Goal: Check status: Check status

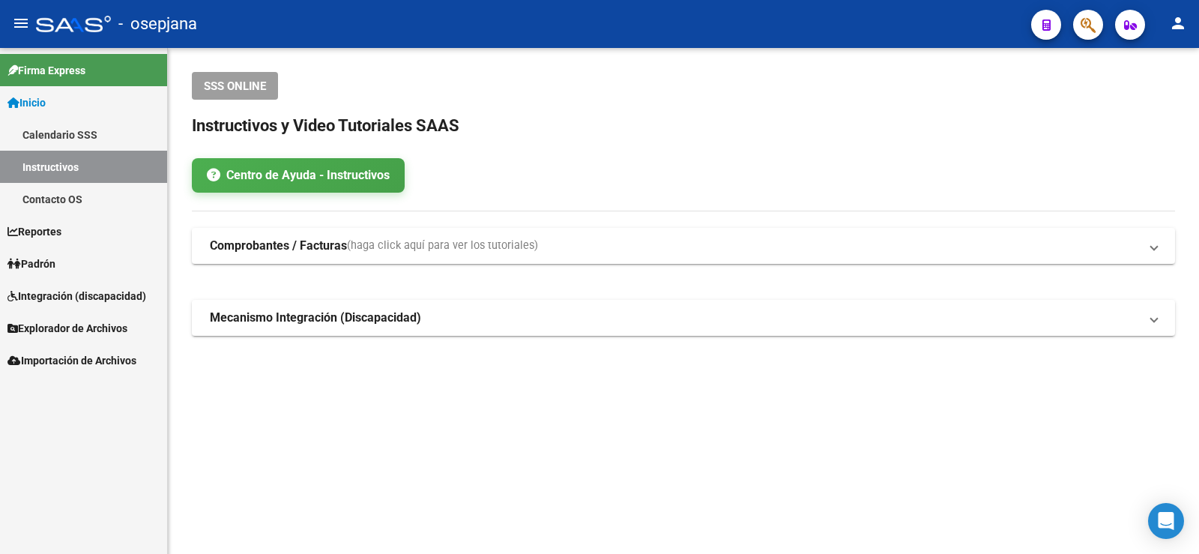
click at [67, 267] on link "Padrón" at bounding box center [83, 263] width 167 height 32
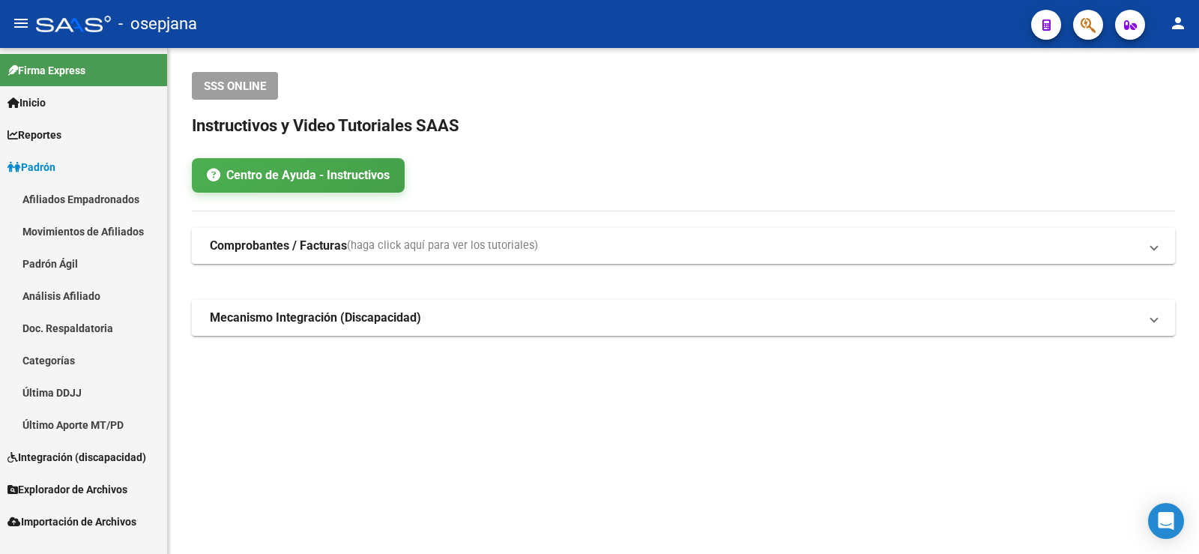
click at [99, 295] on link "Análisis Afiliado" at bounding box center [83, 296] width 167 height 32
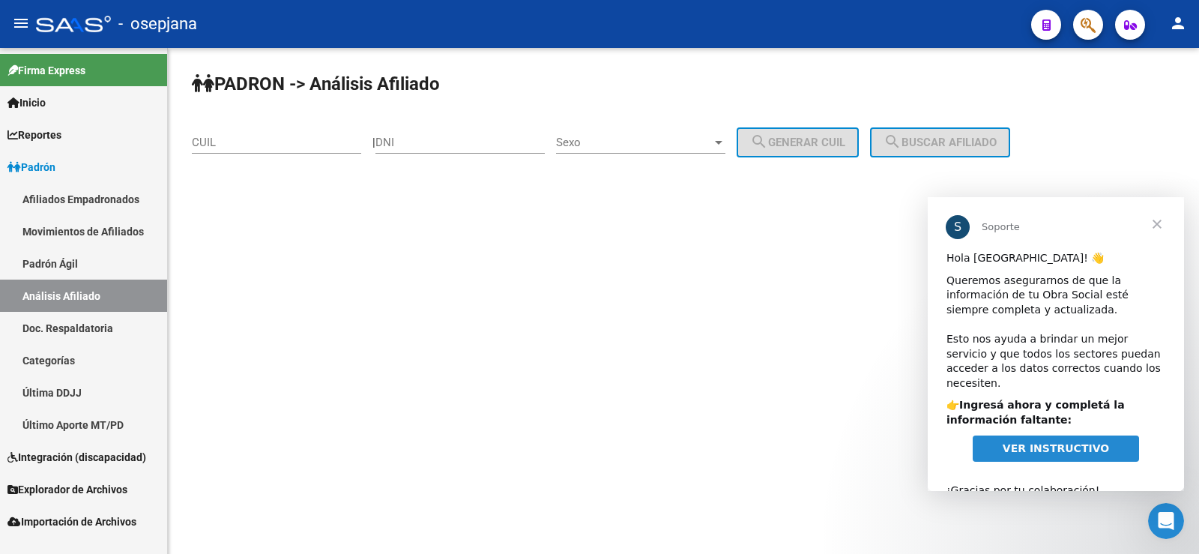
click at [256, 137] on input "CUIL" at bounding box center [276, 142] width 169 height 13
paste input "96124475"
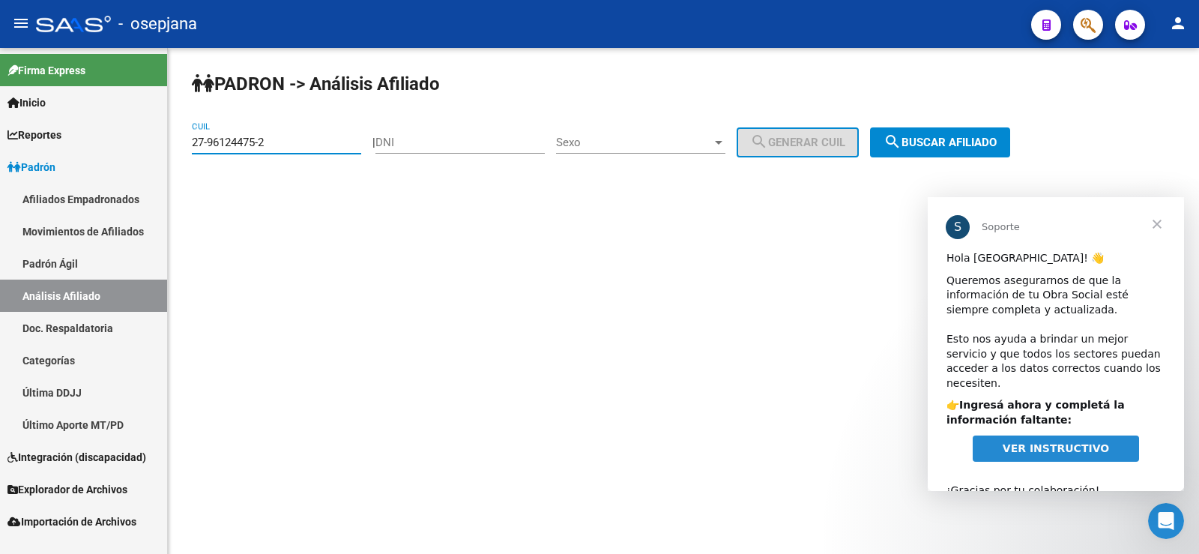
type input "27-96124475-2"
click at [950, 148] on span "search Buscar afiliado" at bounding box center [940, 142] width 113 height 13
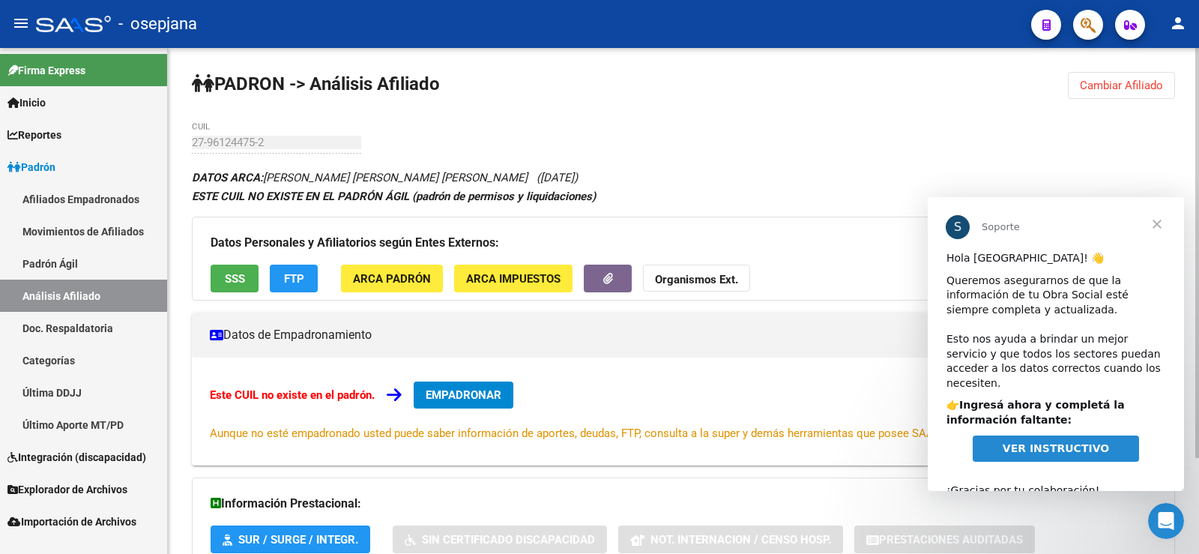
click at [1161, 219] on span "Cerrar" at bounding box center [1157, 224] width 54 height 54
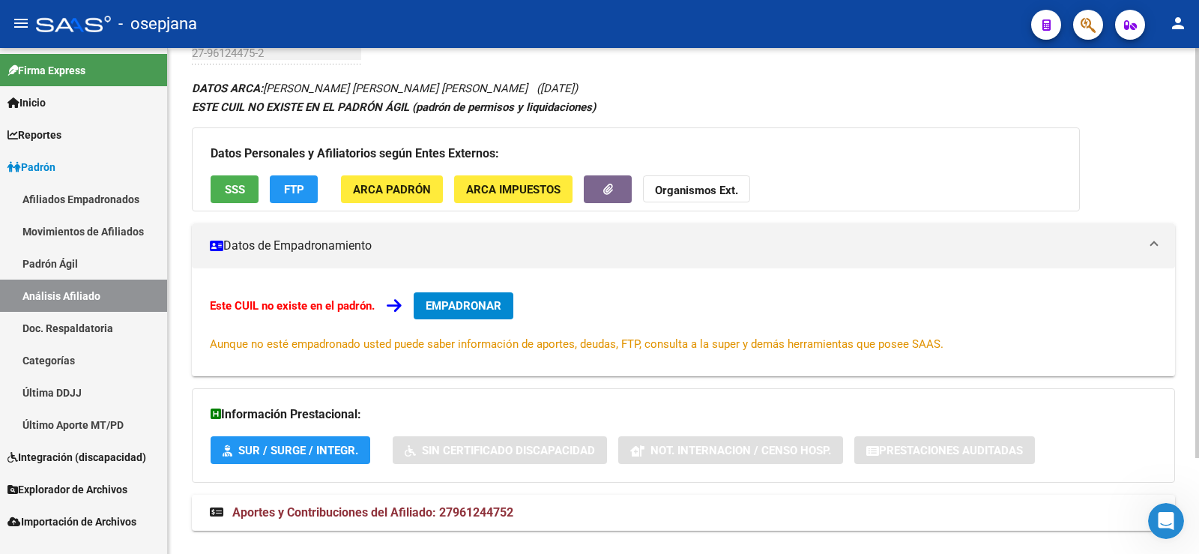
scroll to position [118, 0]
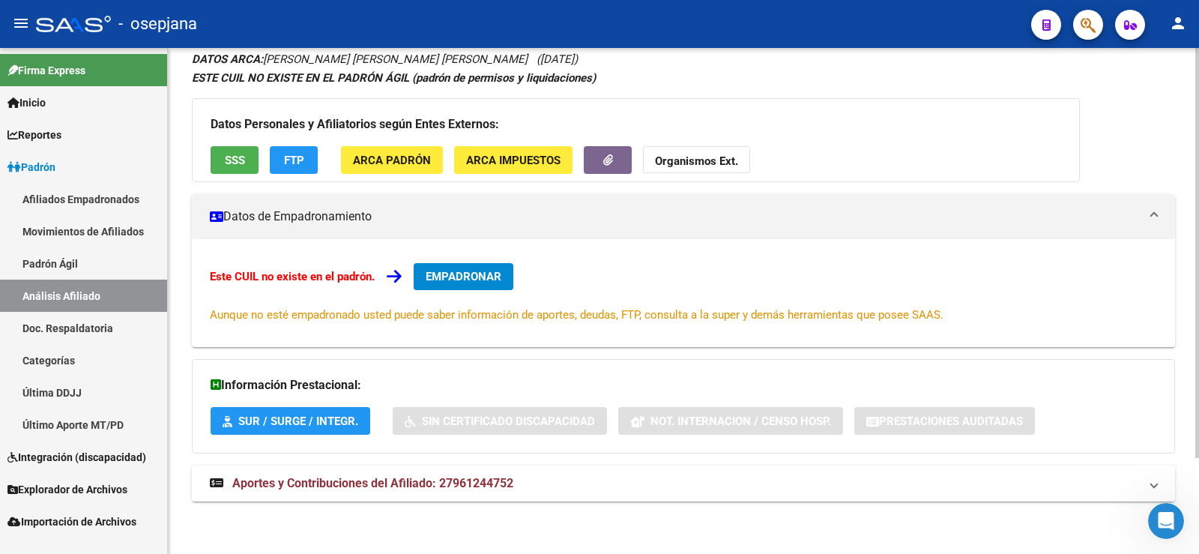
click at [346, 484] on span "Aportes y Contribuciones del Afiliado: 27961244752" at bounding box center [372, 483] width 281 height 14
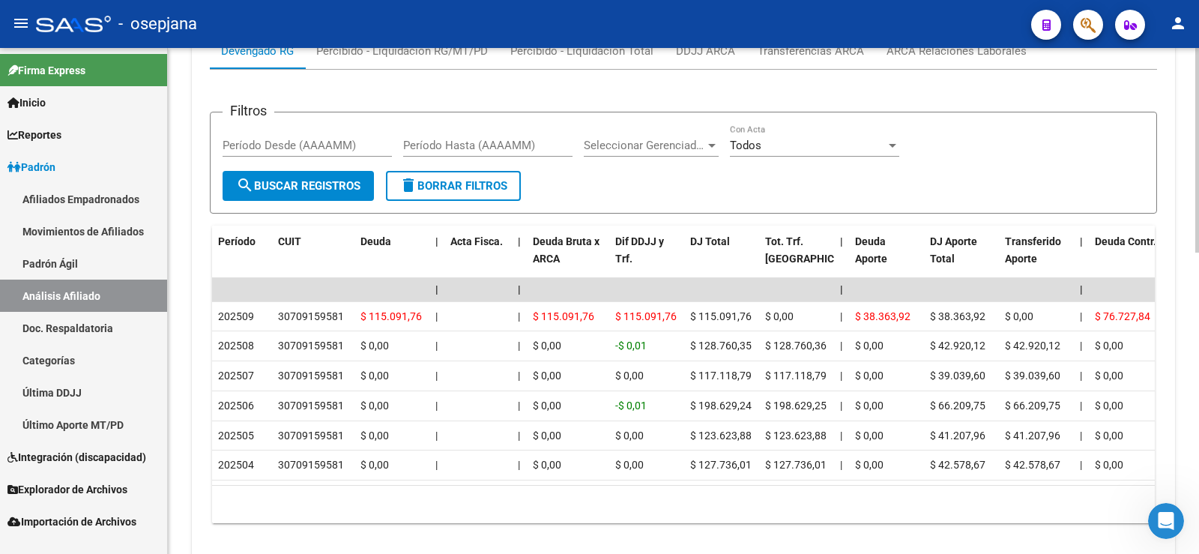
scroll to position [674, 0]
